Goal: Book appointment/travel/reservation

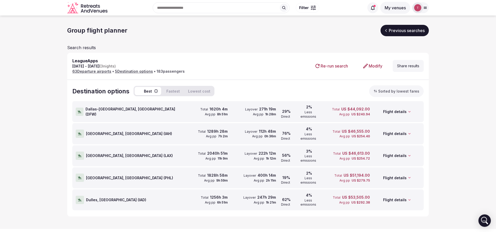
click at [81, 110] on icon at bounding box center [80, 111] width 4 height 3
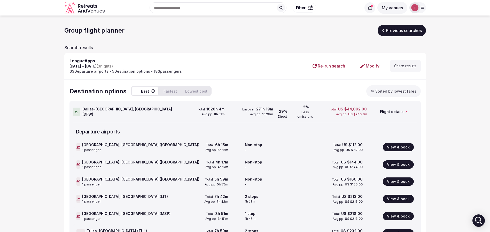
click at [77, 109] on icon at bounding box center [77, 111] width 4 height 4
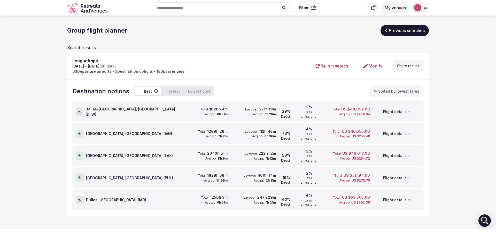
click at [82, 129] on div at bounding box center [80, 133] width 8 height 8
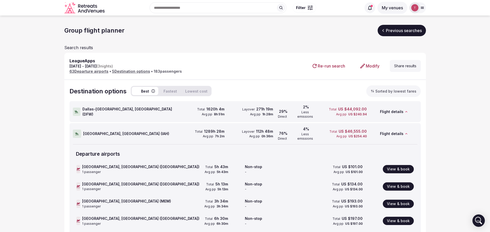
click at [77, 165] on div at bounding box center [78, 169] width 4 height 8
click at [79, 132] on div "Houston, United States ( IAH )" at bounding box center [124, 133] width 103 height 20
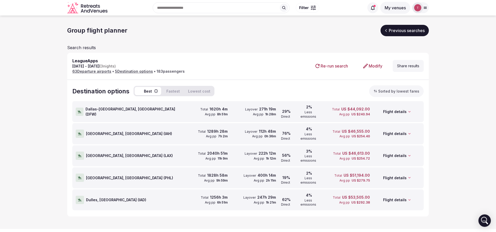
click at [75, 145] on div "Los Angeles, United States ( LAX ) Total 2040h 51m Avg pp 11h 9m Layover 222h 1…" at bounding box center [247, 155] width 351 height 21
click at [79, 153] on icon at bounding box center [80, 155] width 4 height 4
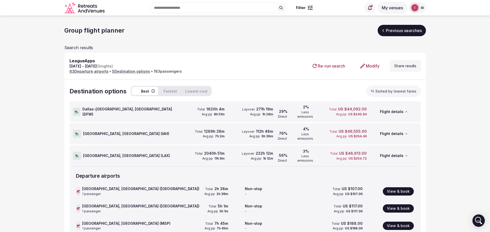
click at [75, 151] on div at bounding box center [77, 155] width 8 height 8
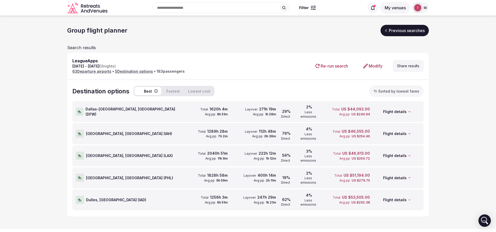
click at [407, 75] on div "LeagueApps Jan 20th - Jan 23rd, 2026 ( 3 nights) 63 Departure airport s • 5 Des…" at bounding box center [248, 66] width 362 height 27
click at [409, 70] on button "Share results" at bounding box center [408, 66] width 31 height 12
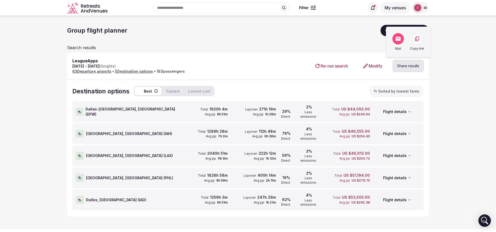
click at [417, 40] on icon at bounding box center [417, 39] width 6 height 6
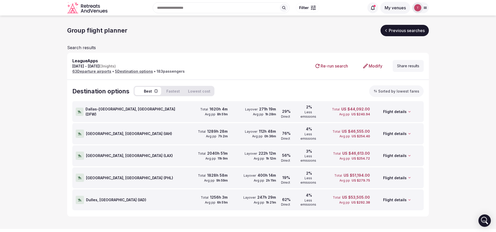
click at [91, 197] on span "Dulles, [GEOGRAPHIC_DATA] ( [GEOGRAPHIC_DATA] )" at bounding box center [116, 199] width 60 height 5
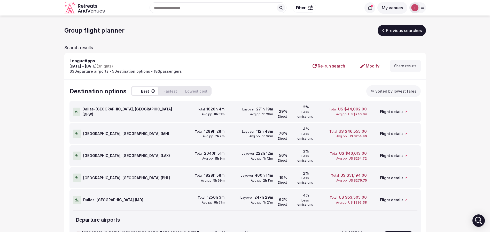
click at [91, 197] on span "Dulles, [GEOGRAPHIC_DATA] ( [GEOGRAPHIC_DATA] )" at bounding box center [113, 199] width 60 height 5
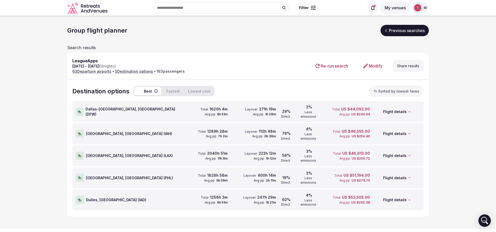
click at [374, 61] on link "Modify" at bounding box center [372, 66] width 28 height 12
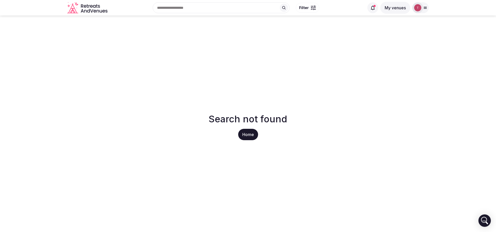
click at [249, 135] on link "Home" at bounding box center [248, 134] width 20 height 11
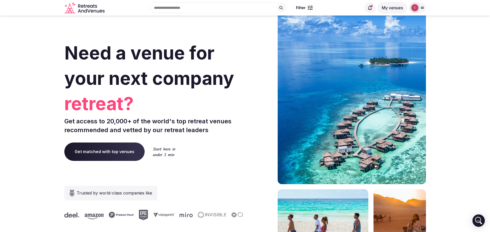
click at [253, 134] on div at bounding box center [260, 154] width 26 height 311
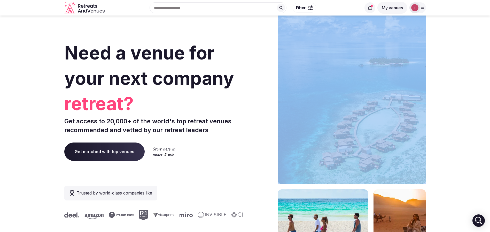
click at [253, 134] on div at bounding box center [260, 154] width 26 height 311
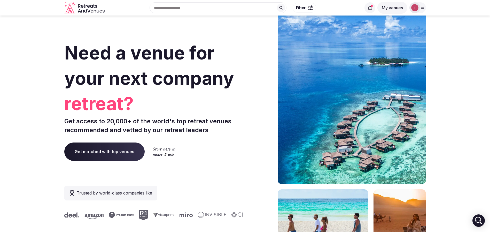
click at [423, 10] on div at bounding box center [417, 7] width 17 height 11
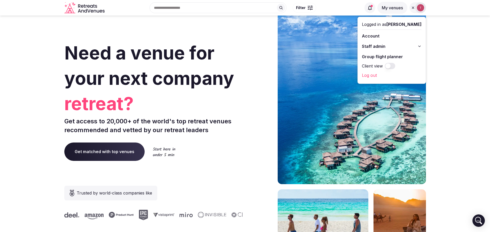
click at [391, 56] on link "Group flight planner" at bounding box center [392, 56] width 60 height 8
click at [401, 57] on link "Group flight planner" at bounding box center [392, 56] width 60 height 8
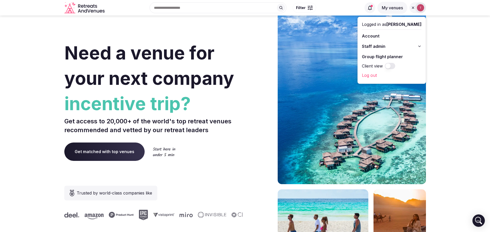
click at [377, 58] on link "Group flight planner" at bounding box center [392, 56] width 60 height 8
click at [374, 57] on link "Group flight planner" at bounding box center [392, 56] width 60 height 8
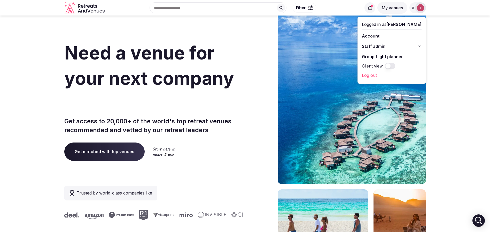
click at [374, 57] on link "Group flight planner" at bounding box center [392, 56] width 60 height 8
click at [404, 55] on link "Group flight planner" at bounding box center [392, 56] width 60 height 8
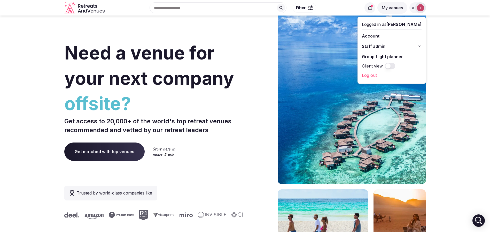
click at [397, 58] on link "Group flight planner" at bounding box center [392, 56] width 60 height 8
click at [372, 55] on link "Group flight planner" at bounding box center [392, 56] width 60 height 8
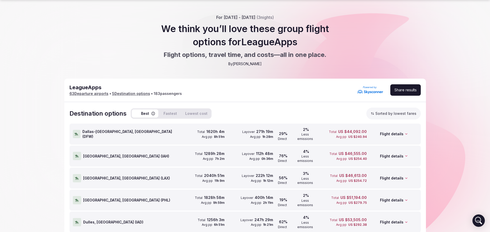
scroll to position [24, 0]
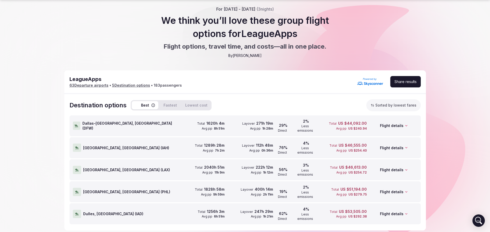
click at [107, 154] on span "Dulles, [GEOGRAPHIC_DATA] ( [GEOGRAPHIC_DATA] )" at bounding box center [113, 213] width 60 height 5
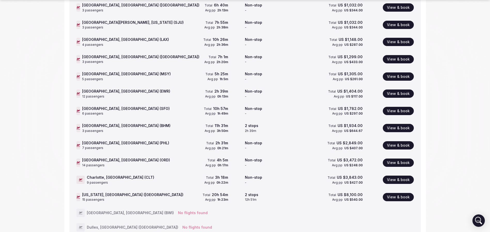
scroll to position [1116, 0]
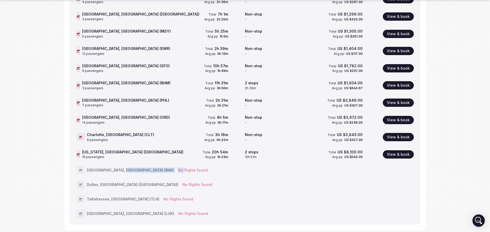
drag, startPoint x: 145, startPoint y: 146, endPoint x: 150, endPoint y: 146, distance: 5.2
click at [150, 154] on div "[GEOGRAPHIC_DATA], [GEOGRAPHIC_DATA] (BWI) No flights found" at bounding box center [244, 169] width 337 height 13
drag, startPoint x: 150, startPoint y: 146, endPoint x: 100, endPoint y: 150, distance: 50.0
click at [178, 154] on div "No flights found" at bounding box center [193, 169] width 30 height 5
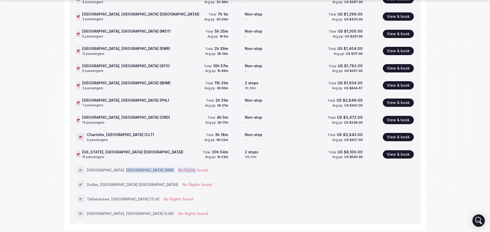
drag, startPoint x: 128, startPoint y: 151, endPoint x: 160, endPoint y: 151, distance: 32.3
click at [160, 154] on div "[GEOGRAPHIC_DATA], [GEOGRAPHIC_DATA] (BWI) No flights found" at bounding box center [244, 169] width 337 height 13
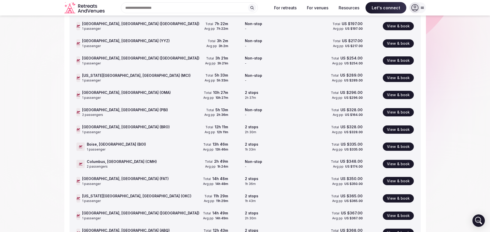
scroll to position [32, 0]
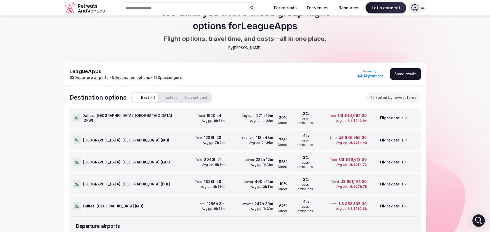
click at [109, 154] on span "Dulles, [GEOGRAPHIC_DATA] ( [GEOGRAPHIC_DATA] )" at bounding box center [113, 205] width 60 height 5
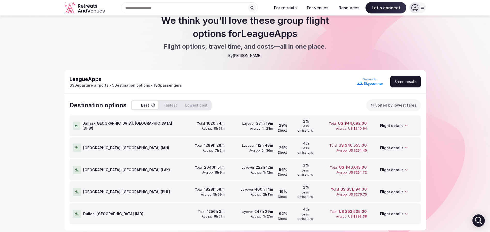
click at [120, 154] on div "[GEOGRAPHIC_DATA], [GEOGRAPHIC_DATA] ( PHL )" at bounding box center [124, 191] width 103 height 20
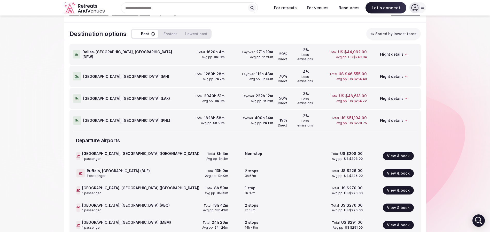
scroll to position [0, 0]
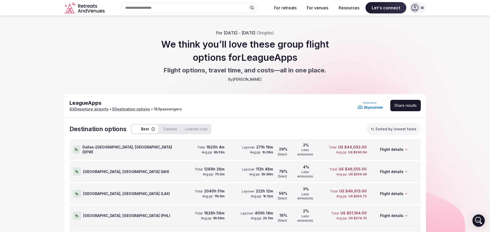
click at [107, 154] on div "Departure airport s" at bounding box center [245, 235] width 344 height 13
click at [109, 154] on span "[GEOGRAPHIC_DATA], [GEOGRAPHIC_DATA] ( PHL )" at bounding box center [126, 215] width 87 height 5
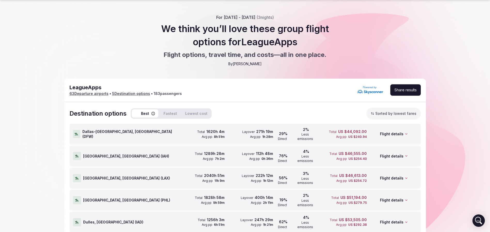
scroll to position [24, 0]
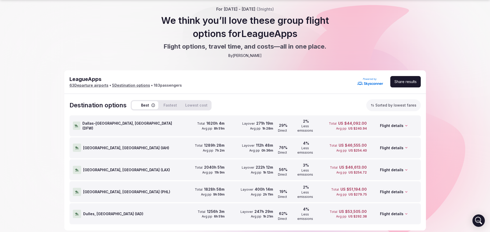
click at [146, 154] on div "Dulles, [GEOGRAPHIC_DATA] ( [GEOGRAPHIC_DATA] )" at bounding box center [124, 213] width 103 height 20
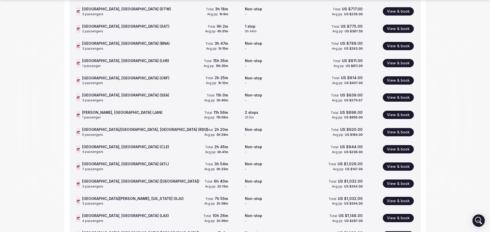
scroll to position [1108, 0]
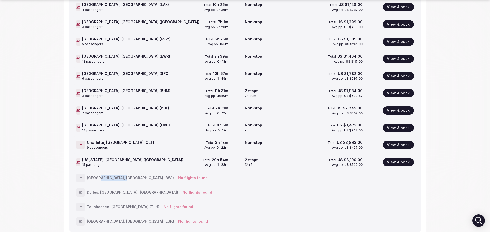
drag, startPoint x: 106, startPoint y: 157, endPoint x: 121, endPoint y: 157, distance: 15.0
click at [121, 154] on span "[GEOGRAPHIC_DATA], [GEOGRAPHIC_DATA] (BWI)" at bounding box center [130, 177] width 87 height 5
drag, startPoint x: 93, startPoint y: 171, endPoint x: 111, endPoint y: 170, distance: 17.6
click at [111, 154] on span "Dulles, [GEOGRAPHIC_DATA] ([GEOGRAPHIC_DATA])" at bounding box center [132, 192] width 91 height 5
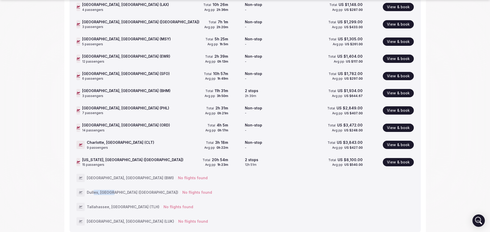
click at [111, 154] on span "Dulles, [GEOGRAPHIC_DATA] ([GEOGRAPHIC_DATA])" at bounding box center [132, 192] width 91 height 5
drag, startPoint x: 93, startPoint y: 183, endPoint x: 106, endPoint y: 183, distance: 12.7
click at [106, 154] on span "Tallahassee, [GEOGRAPHIC_DATA] (TLH)" at bounding box center [123, 206] width 73 height 5
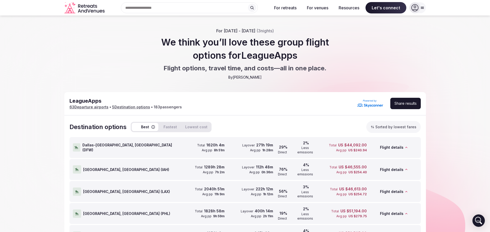
scroll to position [0, 0]
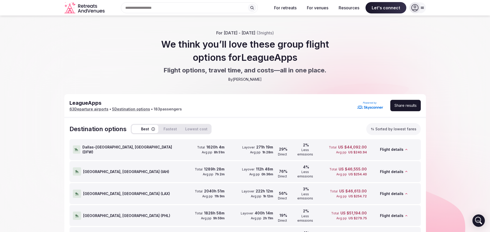
click at [326, 128] on button "Sorted by lowest fares" at bounding box center [393, 129] width 54 height 12
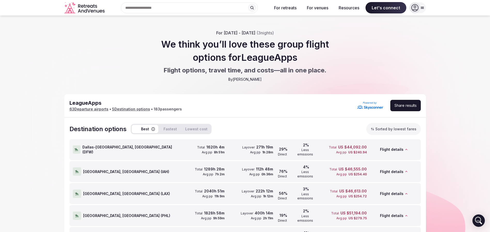
click at [201, 127] on button "Lowest cost" at bounding box center [196, 129] width 28 height 8
drag, startPoint x: 75, startPoint y: 78, endPoint x: 76, endPoint y: 75, distance: 3.4
click at [74, 78] on div "For [DATE] - [DATE] ( 3 nights) We think you’ll love these group flight options…" at bounding box center [245, 56] width 490 height 52
click at [172, 128] on button "Fastest" at bounding box center [170, 129] width 20 height 8
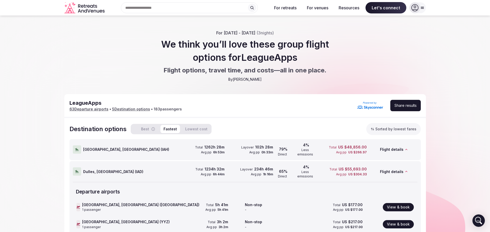
click at [146, 129] on button "Best" at bounding box center [145, 129] width 27 height 8
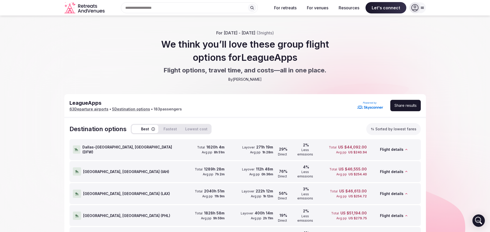
click at [326, 126] on button "Sorted by lowest fares" at bounding box center [393, 129] width 54 height 12
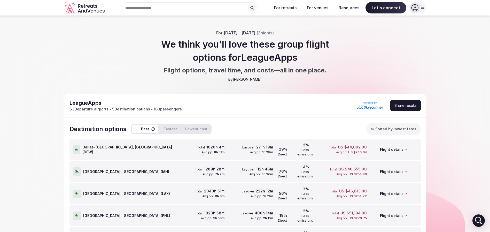
click at [90, 9] on icon "Retreats and Venues company logo" at bounding box center [84, 8] width 41 height 12
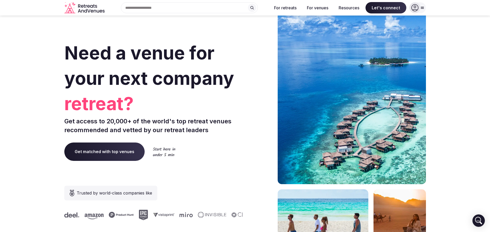
click at [326, 10] on icon at bounding box center [414, 7] width 7 height 7
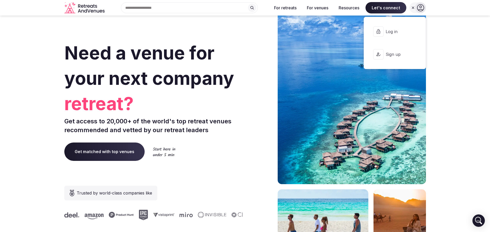
click at [326, 37] on section "Need a venue for your next company retreat? Get access to 20,000+ of the world'…" at bounding box center [245, 154] width 490 height 311
click at [326, 30] on span "Log in" at bounding box center [398, 32] width 25 height 6
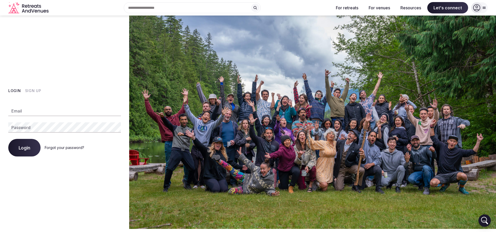
click at [66, 107] on input "Email" at bounding box center [64, 111] width 113 height 10
type input "**********"
click at [29, 151] on button "Login" at bounding box center [24, 148] width 32 height 18
click at [16, 146] on button "Login" at bounding box center [24, 148] width 32 height 18
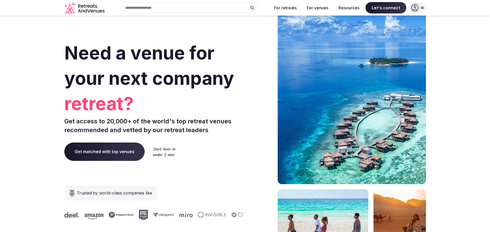
click at [419, 5] on div at bounding box center [414, 7] width 11 height 11
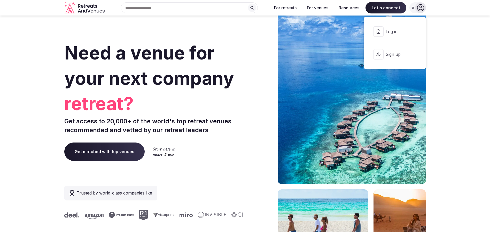
click at [395, 30] on span "Log in" at bounding box center [398, 32] width 25 height 6
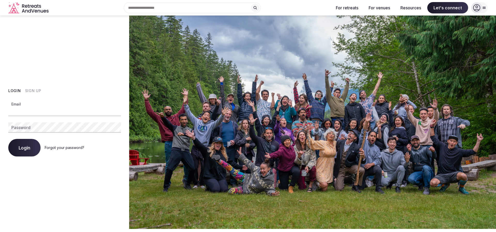
drag, startPoint x: 78, startPoint y: 112, endPoint x: 78, endPoint y: 116, distance: 3.9
click at [78, 112] on input "Email" at bounding box center [64, 111] width 113 height 10
type input "**********"
click at [16, 145] on button "Login" at bounding box center [24, 148] width 32 height 18
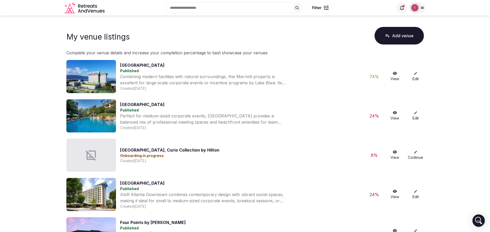
click at [421, 9] on icon at bounding box center [422, 8] width 4 height 4
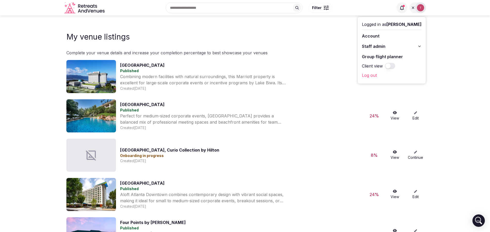
click at [392, 55] on link "Group flight planner" at bounding box center [392, 56] width 60 height 8
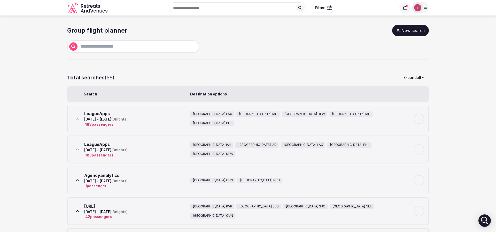
drag, startPoint x: 233, startPoint y: 97, endPoint x: 240, endPoint y: 98, distance: 6.5
click at [240, 98] on div "Search Destination options" at bounding box center [248, 93] width 362 height 15
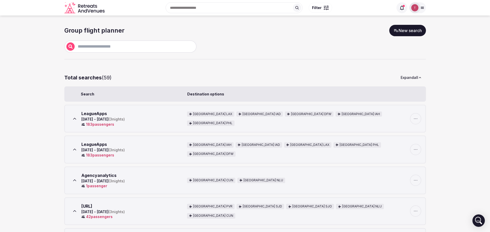
click at [41, 118] on section "Group flight planner New search Total searches ( 59 ) Expand all Search Destina…" at bounding box center [245, 234] width 490 height 439
click at [95, 115] on span "LeagueApps" at bounding box center [94, 113] width 26 height 5
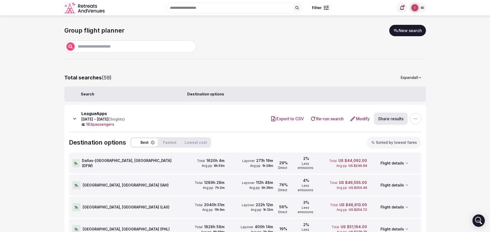
click at [364, 119] on link "Modify" at bounding box center [360, 118] width 24 height 12
click at [356, 117] on link "Modify" at bounding box center [360, 118] width 24 height 12
